Goal: Transaction & Acquisition: Purchase product/service

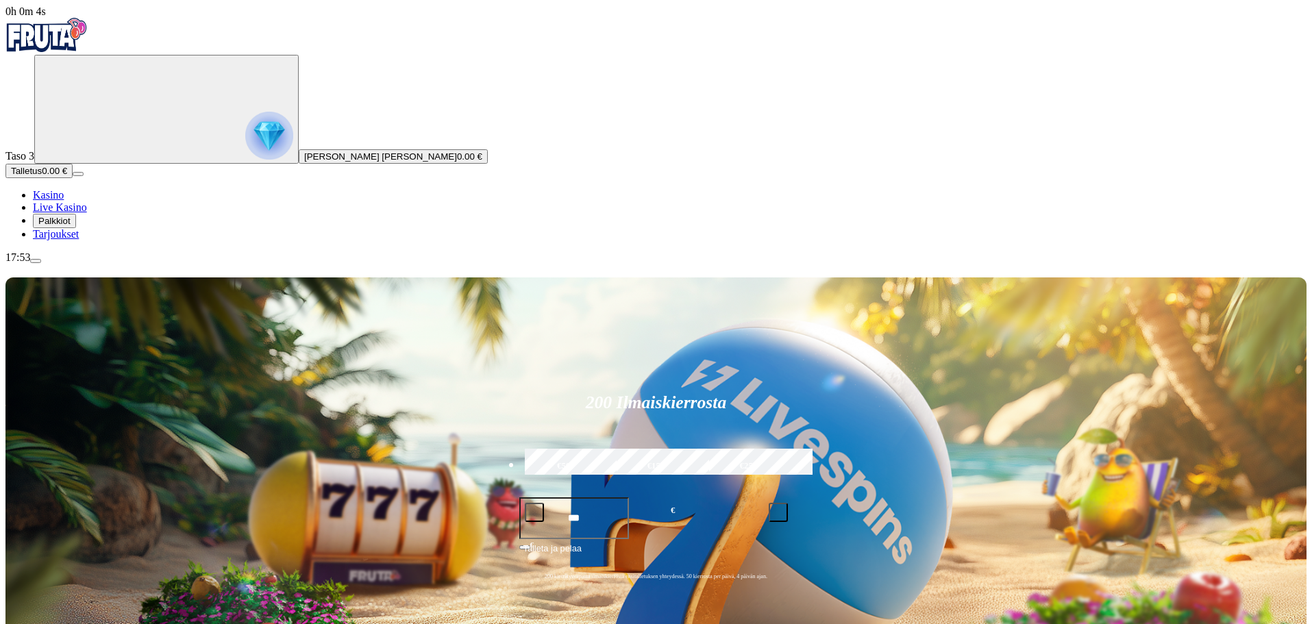
click at [79, 240] on span "Tarjoukset" at bounding box center [56, 234] width 46 height 12
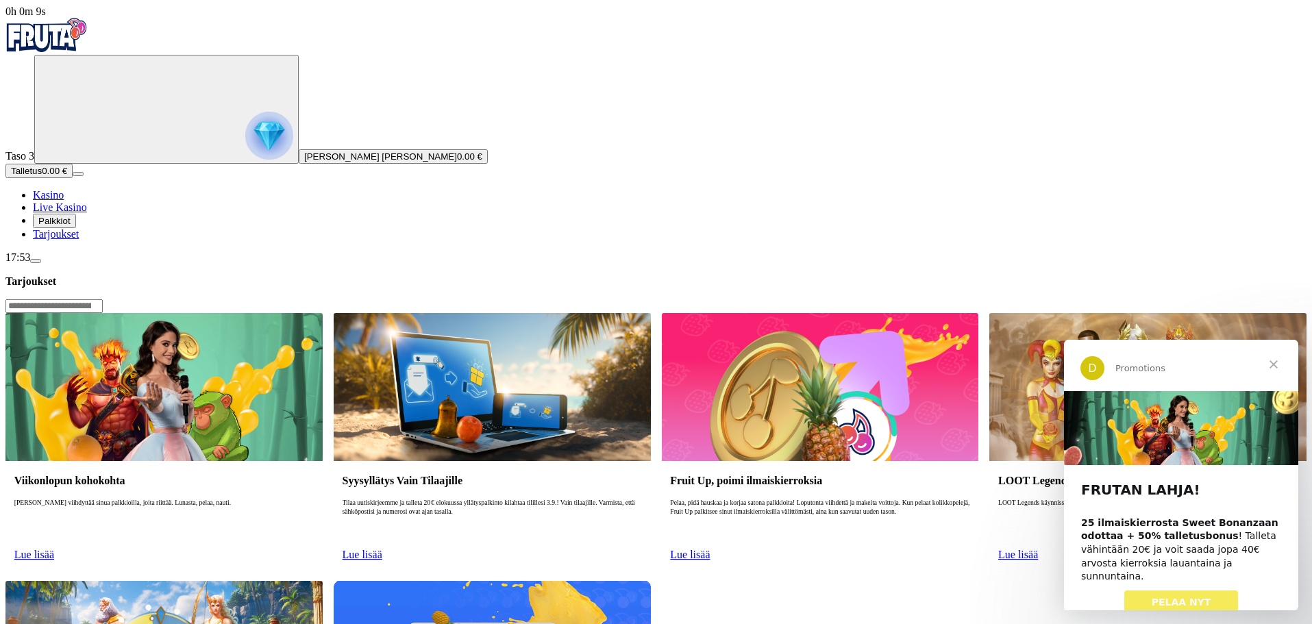
click at [1183, 597] on span "PELAA NYT" at bounding box center [1182, 602] width 60 height 11
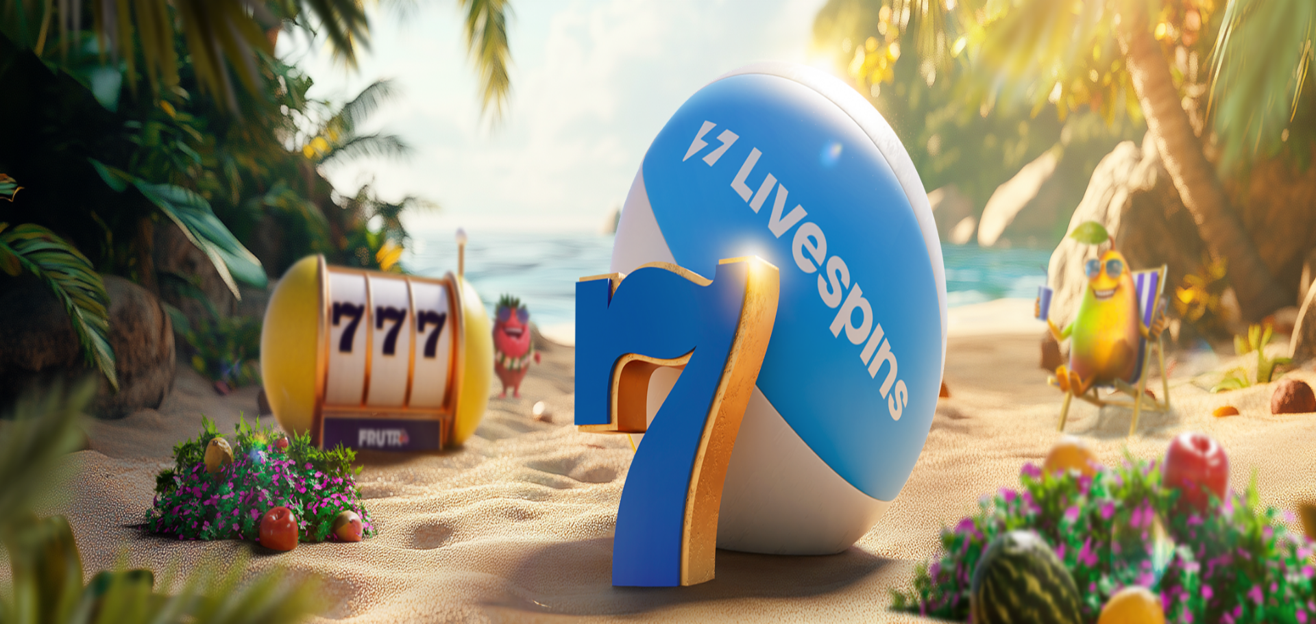
click at [64, 240] on span "Tarjoukset" at bounding box center [56, 234] width 46 height 12
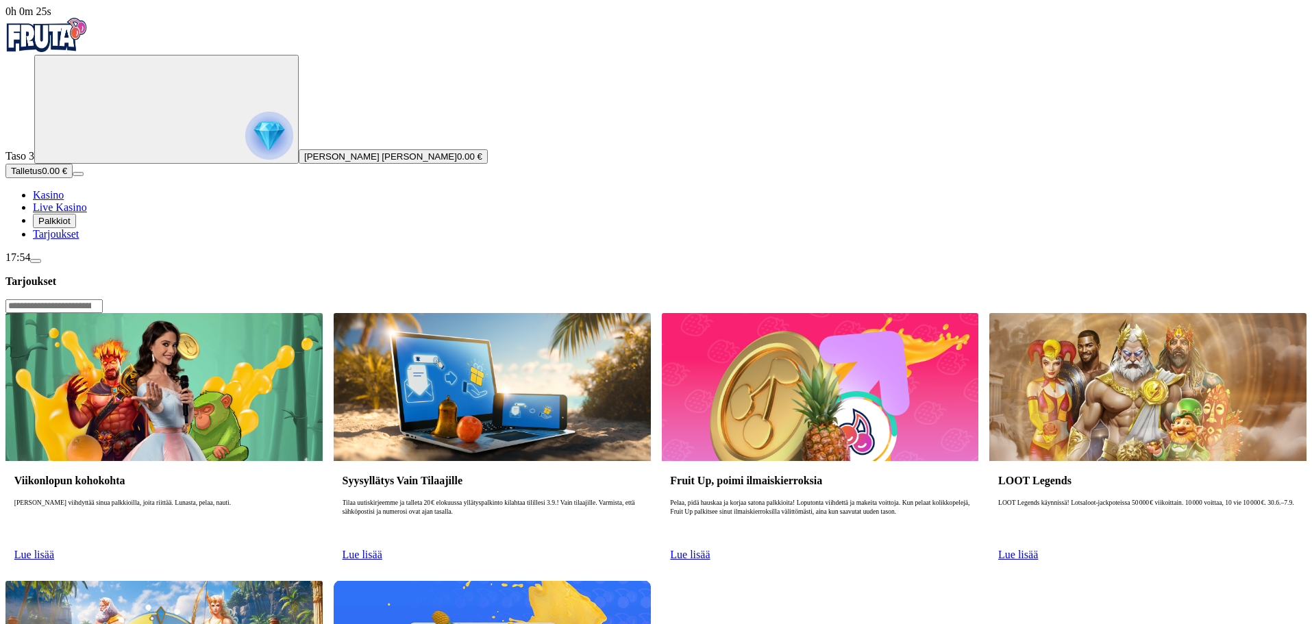
click at [71, 226] on span "Palkkiot" at bounding box center [54, 221] width 32 height 10
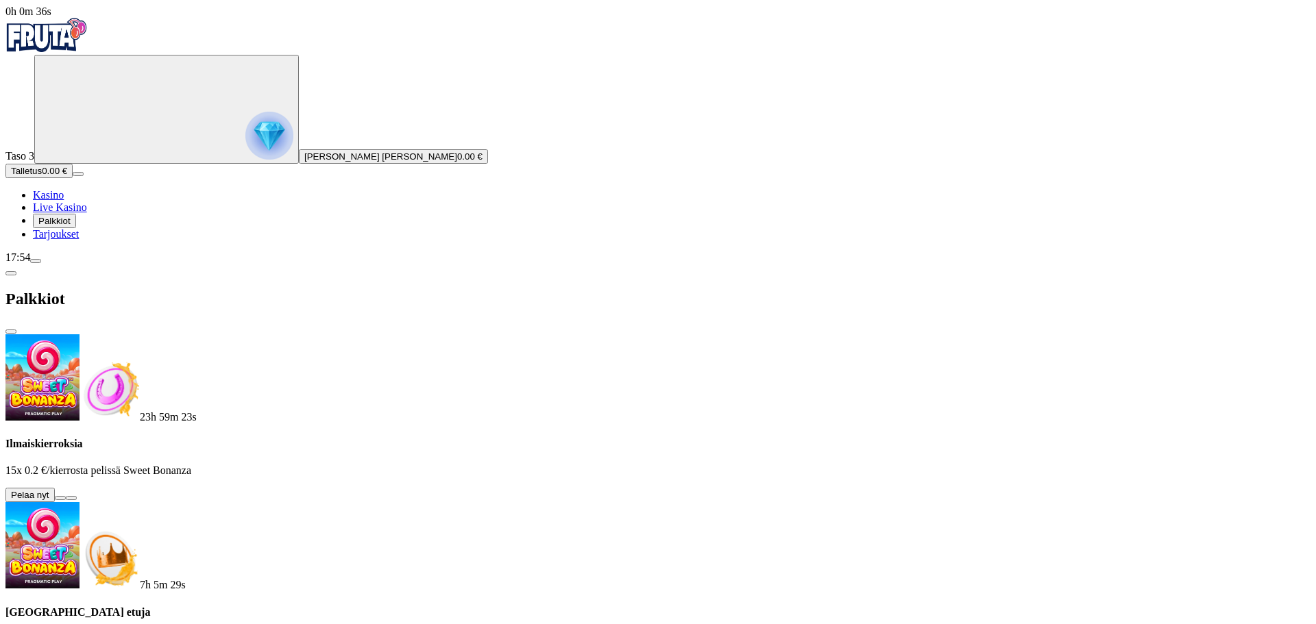
click at [66, 496] on button at bounding box center [60, 498] width 11 height 4
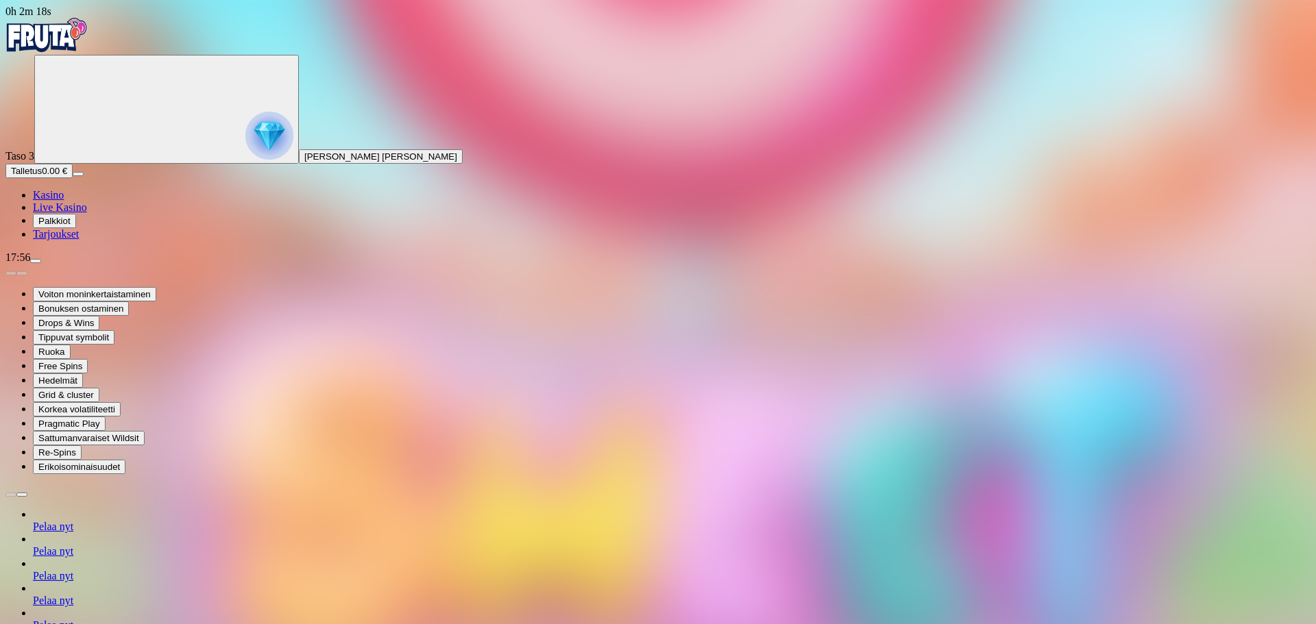
click at [64, 201] on span "Kasino" at bounding box center [48, 195] width 31 height 12
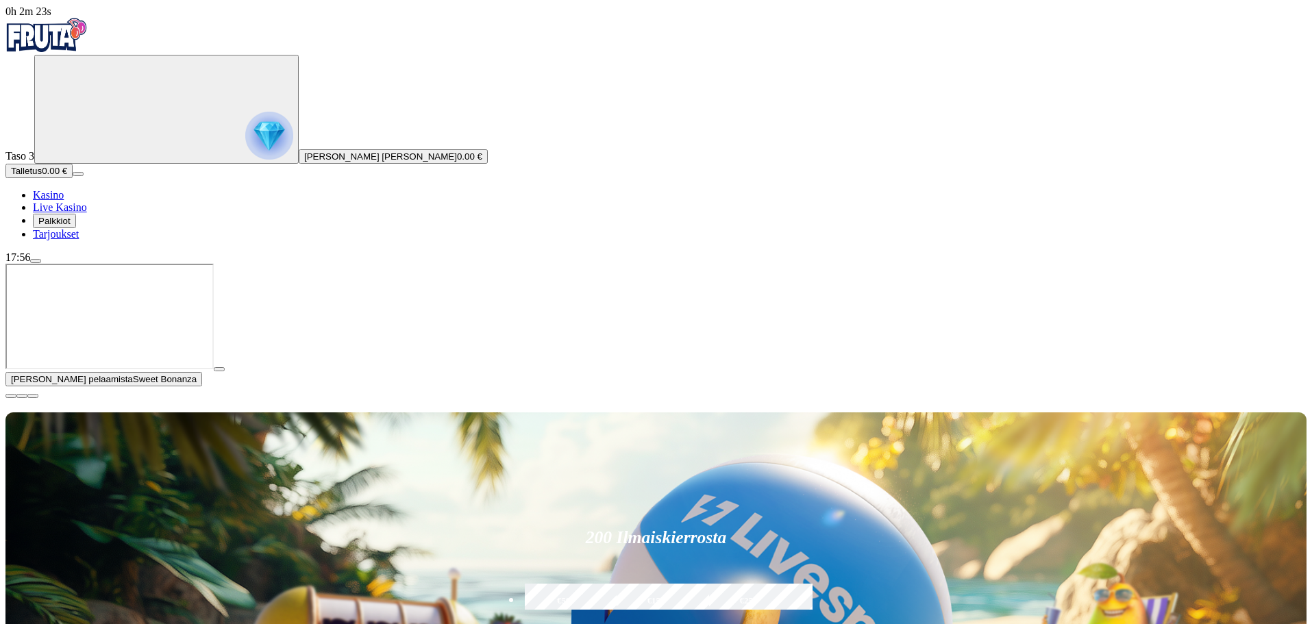
click at [11, 396] on span "close icon" at bounding box center [11, 396] width 0 height 0
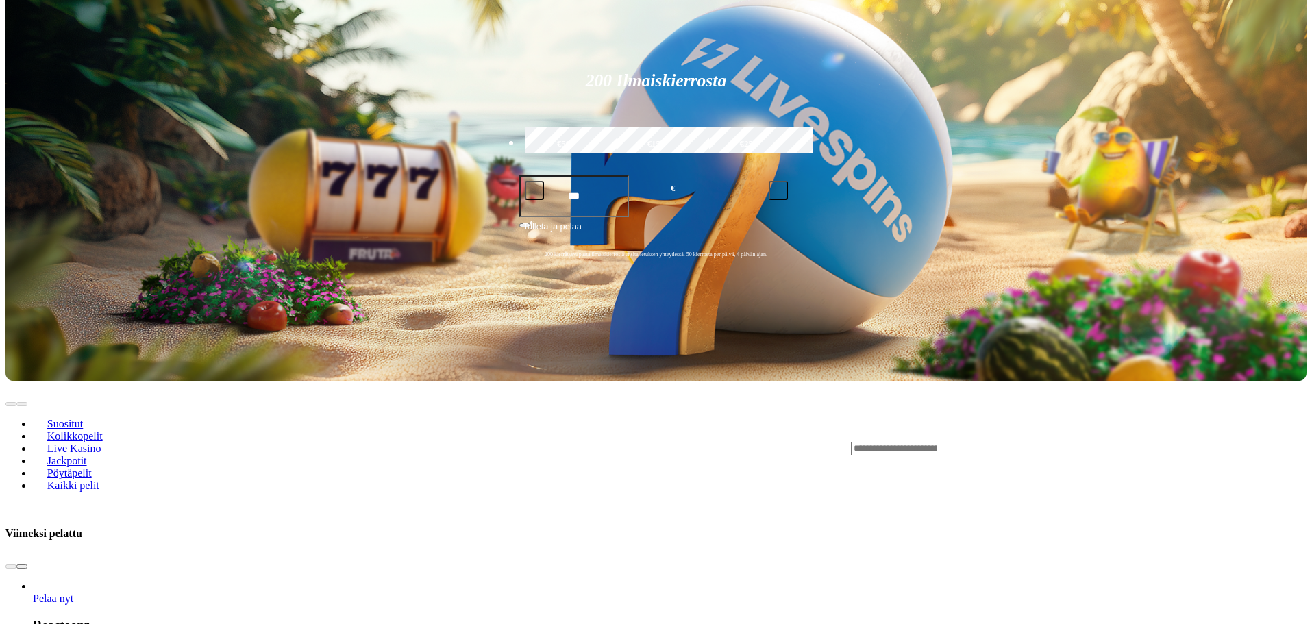
scroll to position [384, 0]
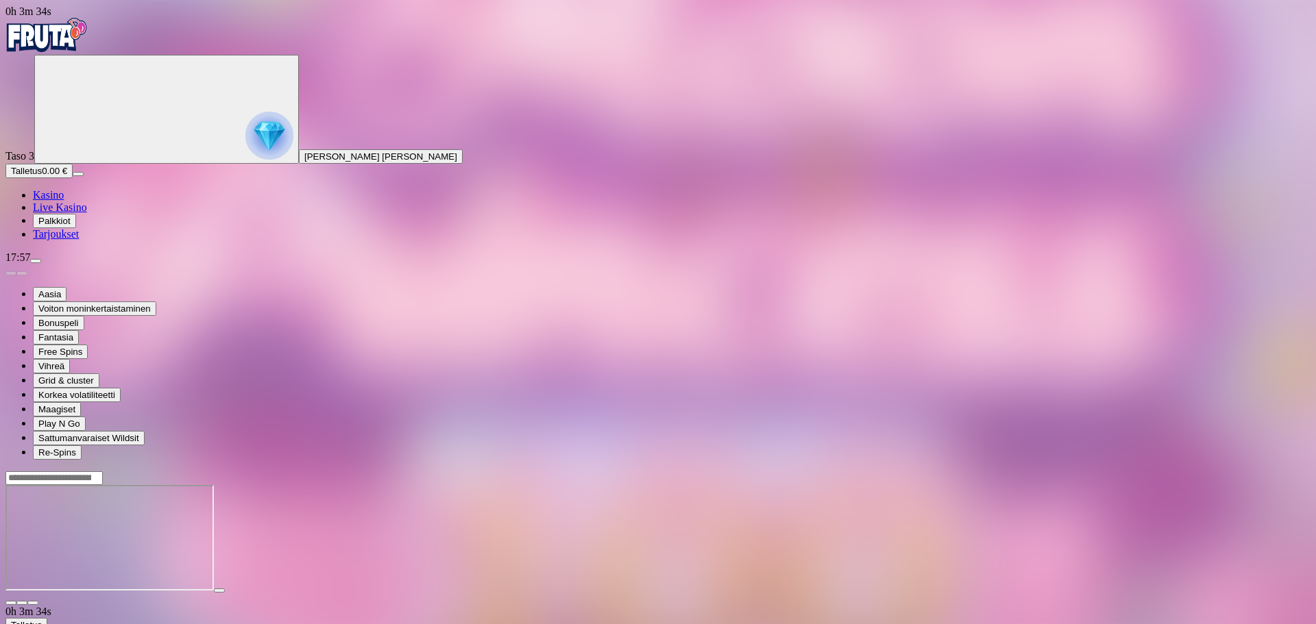
click at [11, 603] on span "close icon" at bounding box center [11, 603] width 0 height 0
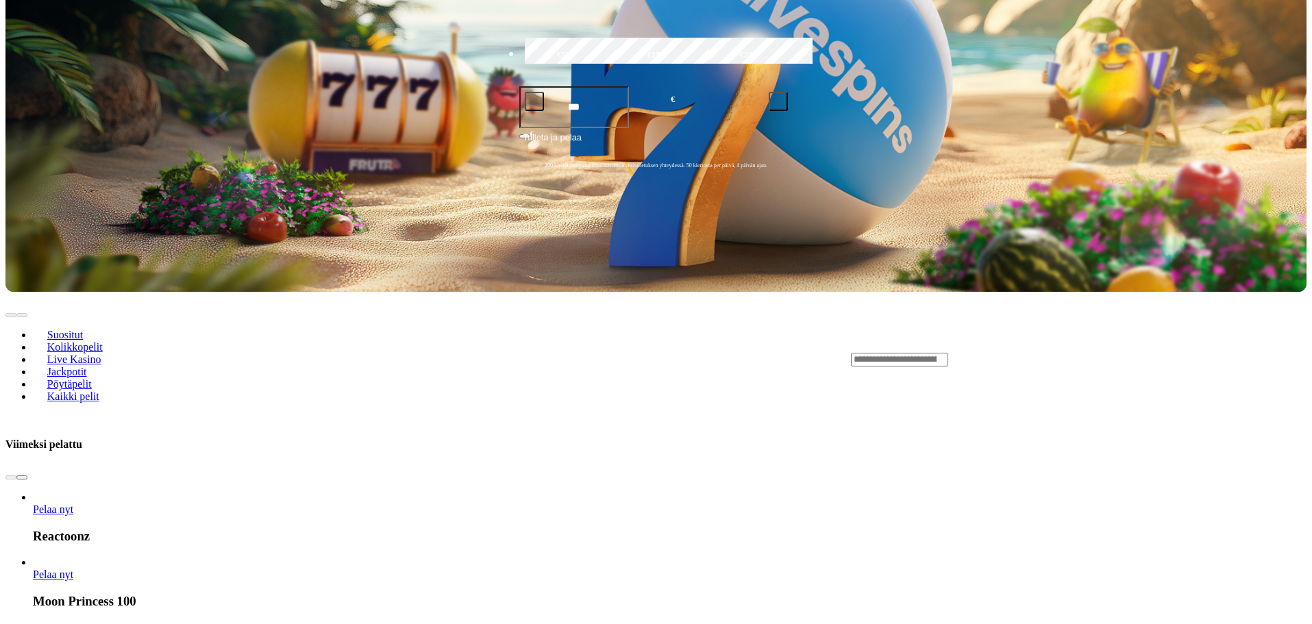
scroll to position [439, 0]
